Goal: Navigation & Orientation: Go to known website

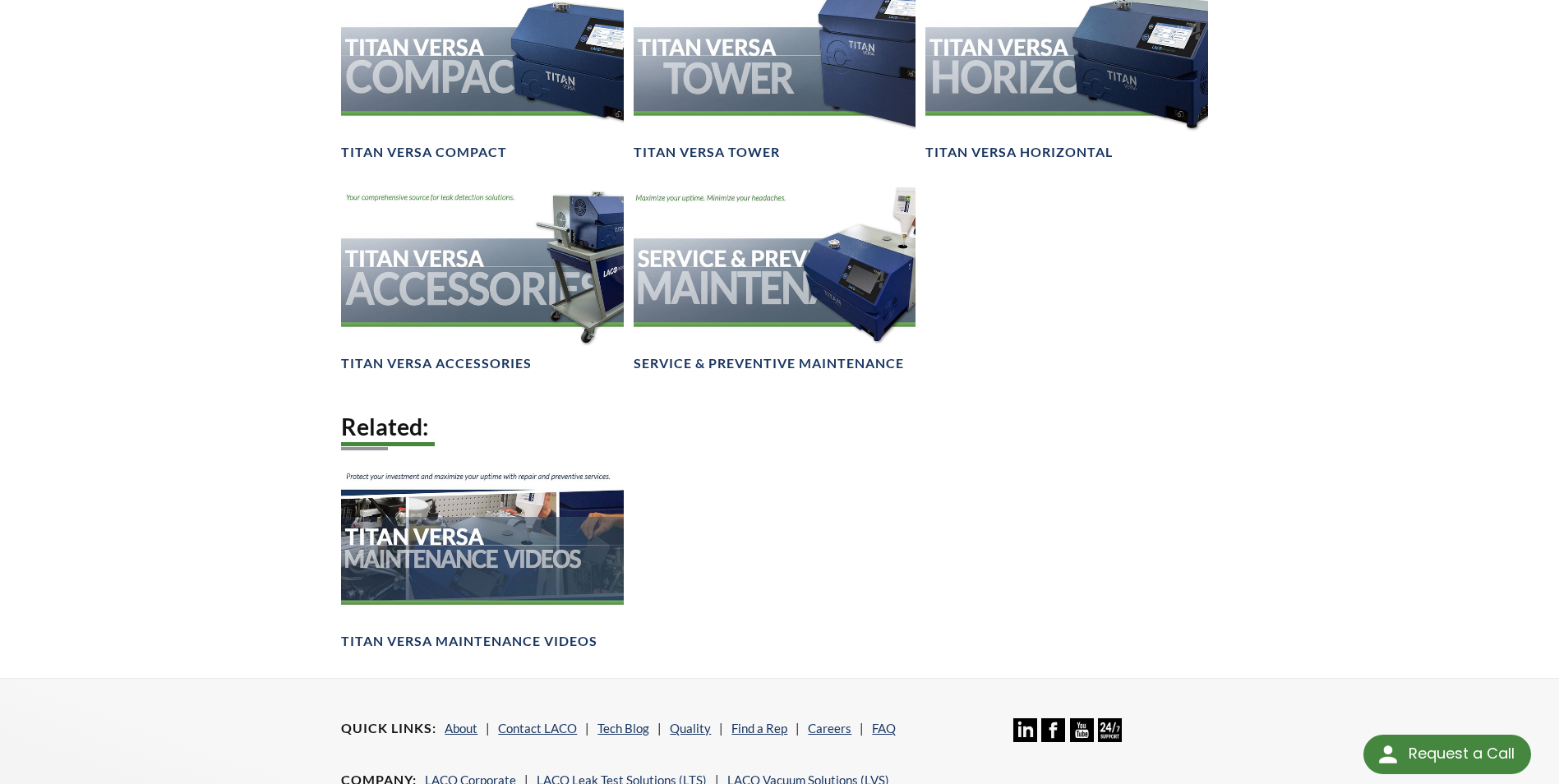
scroll to position [2533, 0]
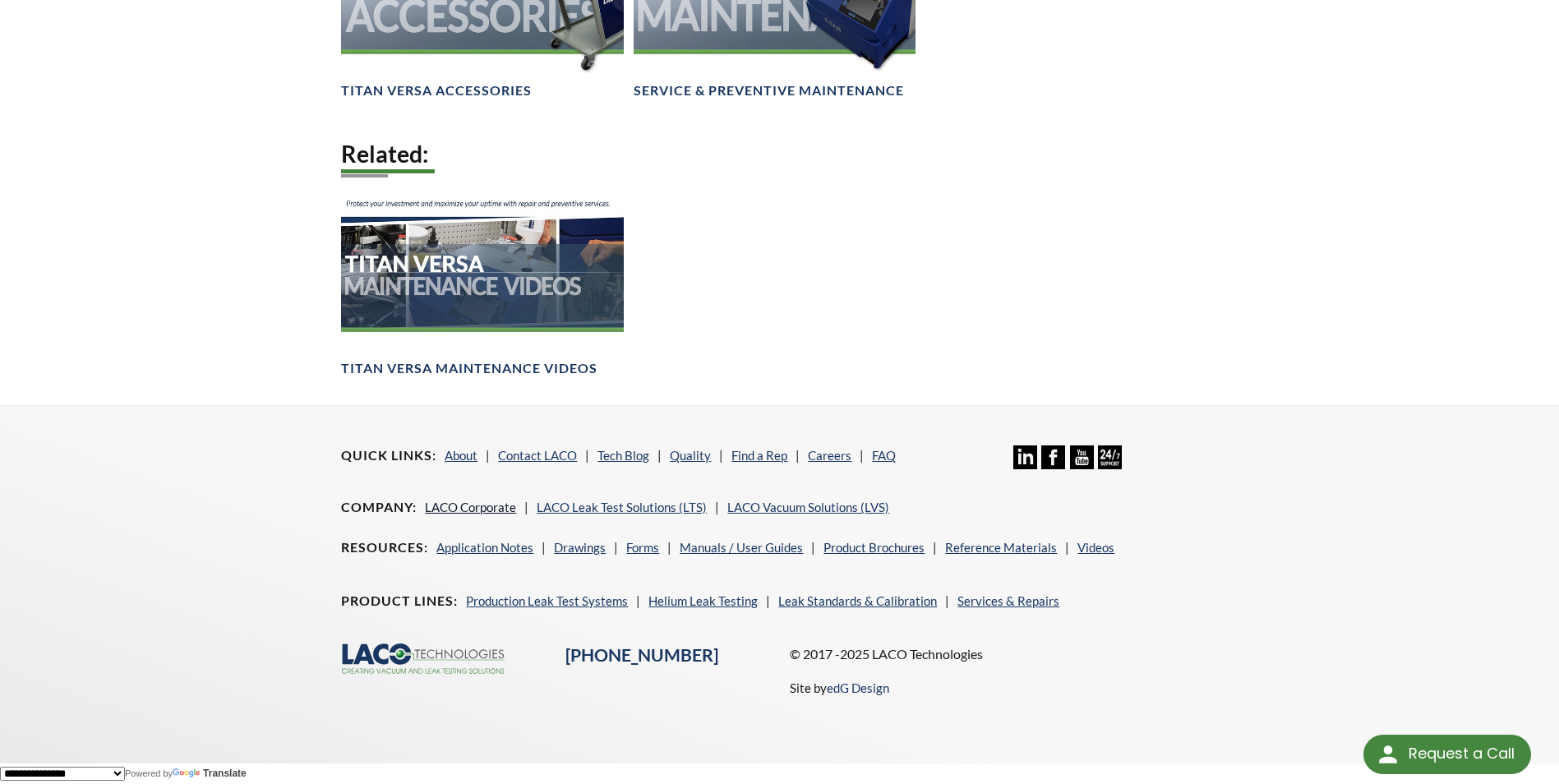
click at [487, 509] on link "LACO Corporate" at bounding box center [471, 506] width 92 height 15
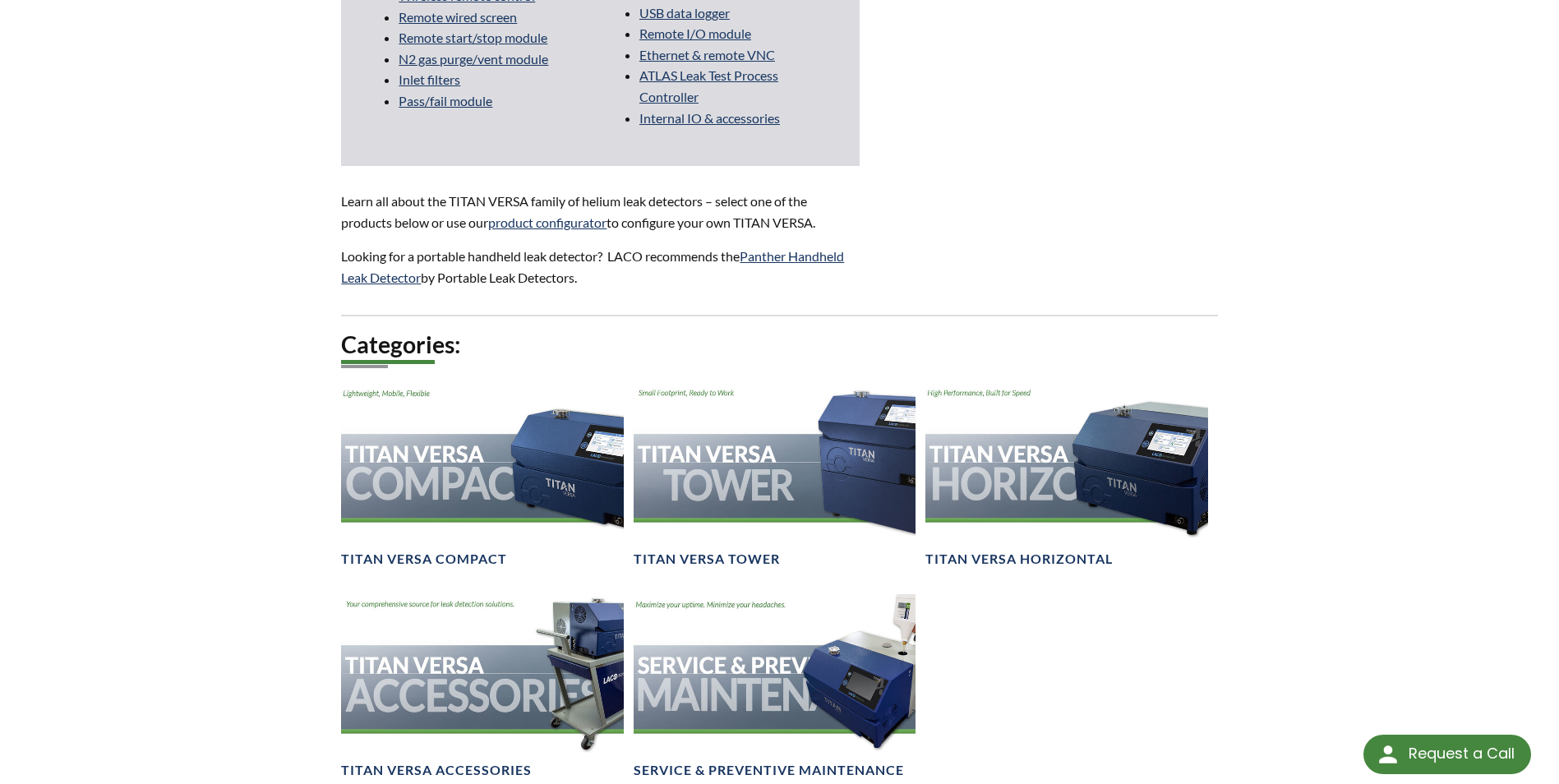
scroll to position [1689, 0]
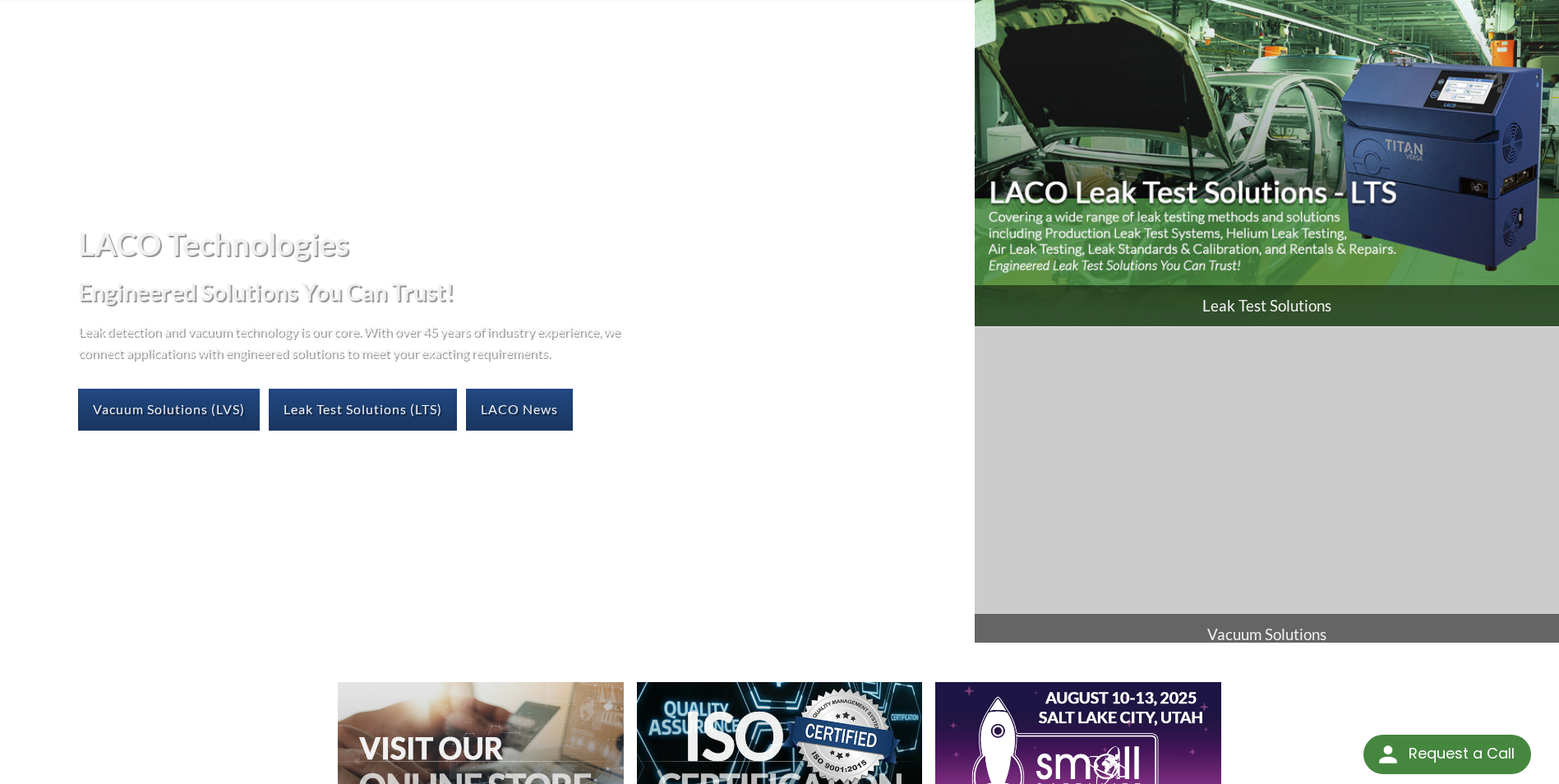
scroll to position [411, 0]
